Goal: Transaction & Acquisition: Purchase product/service

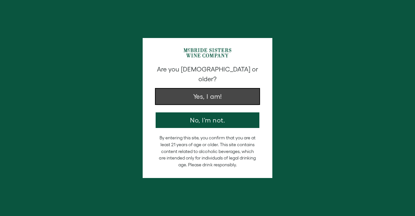
click at [192, 89] on button "Yes, I am!" at bounding box center [208, 97] width 104 height 16
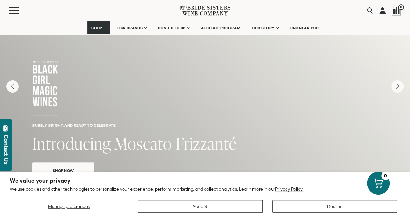
scroll to position [65, 0]
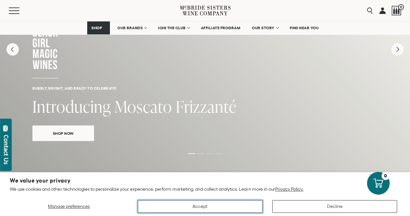
click at [223, 209] on button "Accept" at bounding box center [200, 206] width 125 height 13
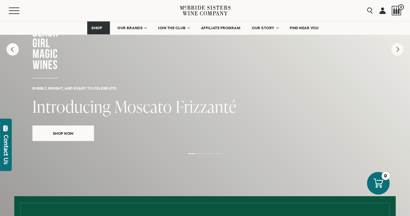
scroll to position [32, 0]
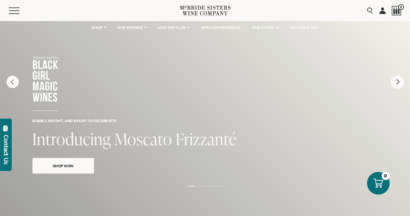
click at [393, 83] on icon "Next" at bounding box center [398, 82] width 14 height 14
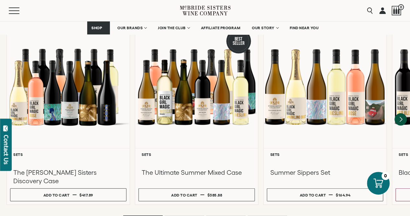
scroll to position [584, 0]
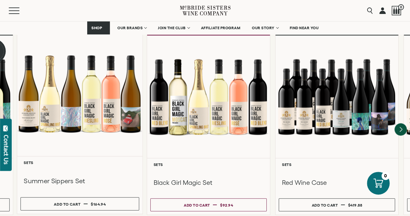
click at [93, 137] on div at bounding box center [79, 93] width 125 height 125
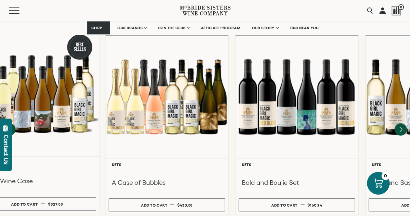
click at [39, 112] on div at bounding box center [36, 93] width 125 height 125
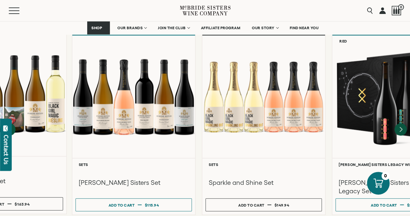
click at [2, 107] on div at bounding box center [3, 93] width 125 height 125
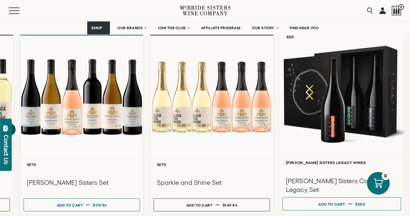
click at [355, 104] on div at bounding box center [341, 93] width 125 height 125
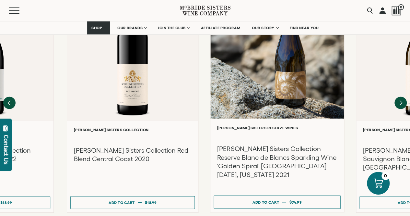
scroll to position [778, 0]
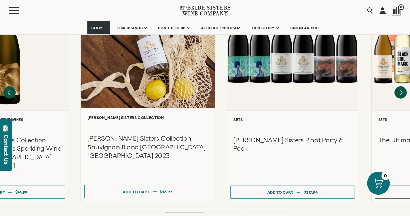
click at [123, 118] on div "**********" at bounding box center [148, 154] width 134 height 93
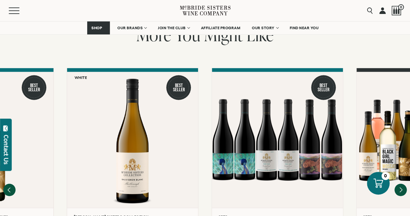
scroll to position [746, 0]
